Goal: Information Seeking & Learning: Find specific fact

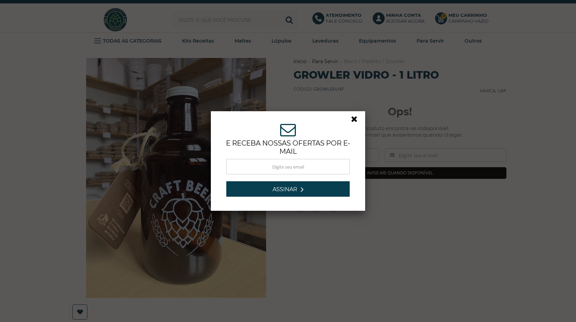
click at [354, 118] on link at bounding box center [357, 120] width 12 height 12
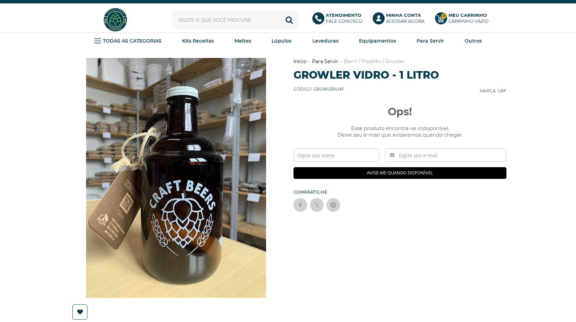
click at [509, 184] on div "Previous Next Lista de Desejos" at bounding box center [288, 327] width 450 height 556
drag, startPoint x: 343, startPoint y: 89, endPoint x: 314, endPoint y: 89, distance: 29.1
click at [314, 89] on span "GROWLERLNF" at bounding box center [328, 88] width 31 height 5
copy span "GROWLERLNF"
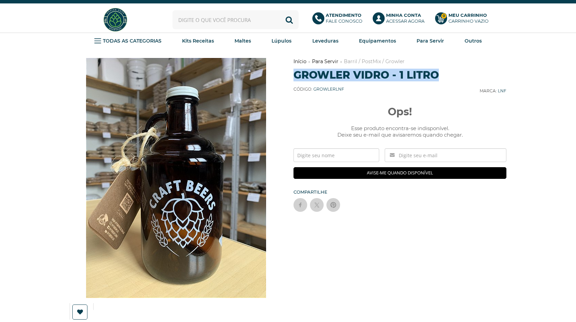
drag, startPoint x: 296, startPoint y: 79, endPoint x: 438, endPoint y: 75, distance: 142.3
click at [438, 75] on h1 "Growler Vidro - 1 Litro" at bounding box center [399, 75] width 213 height 13
copy h1 "Growler Vidro - 1 Litro"
click at [331, 89] on span "GROWLERLNF" at bounding box center [328, 88] width 31 height 5
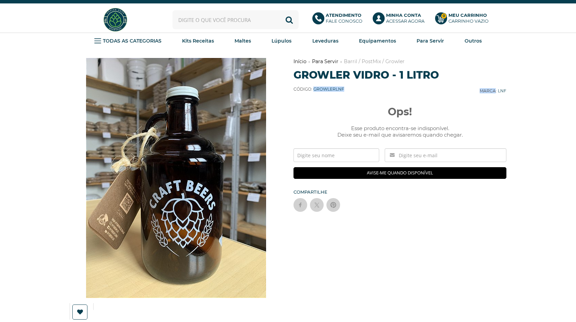
click at [331, 89] on span "GROWLERLNF" at bounding box center [328, 88] width 31 height 5
copy div "GROWLERLNF Marca"
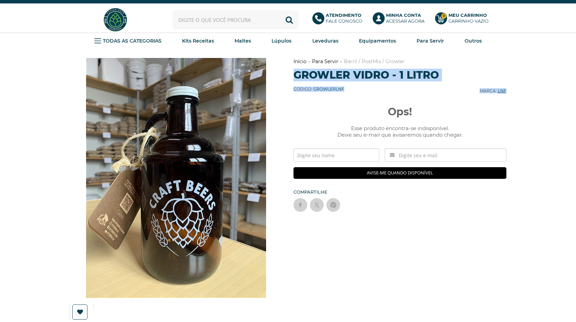
drag, startPoint x: 294, startPoint y: 77, endPoint x: 506, endPoint y: 91, distance: 212.7
click at [506, 91] on div "Início Para Servir Barril / PostMix / Growler Growler Vidro - 1 Litro Código: G…" at bounding box center [399, 78] width 213 height 40
copy div "Growler Vidro - 1 Litro Código: GROWLERLNF Marca: LNF"
click at [503, 90] on link "LNF" at bounding box center [502, 90] width 9 height 5
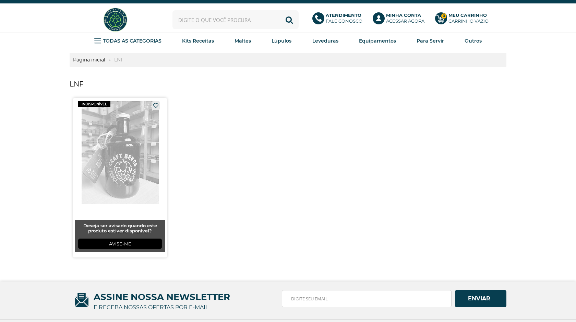
click at [108, 150] on link at bounding box center [120, 177] width 94 height 159
